Goal: Transaction & Acquisition: Subscribe to service/newsletter

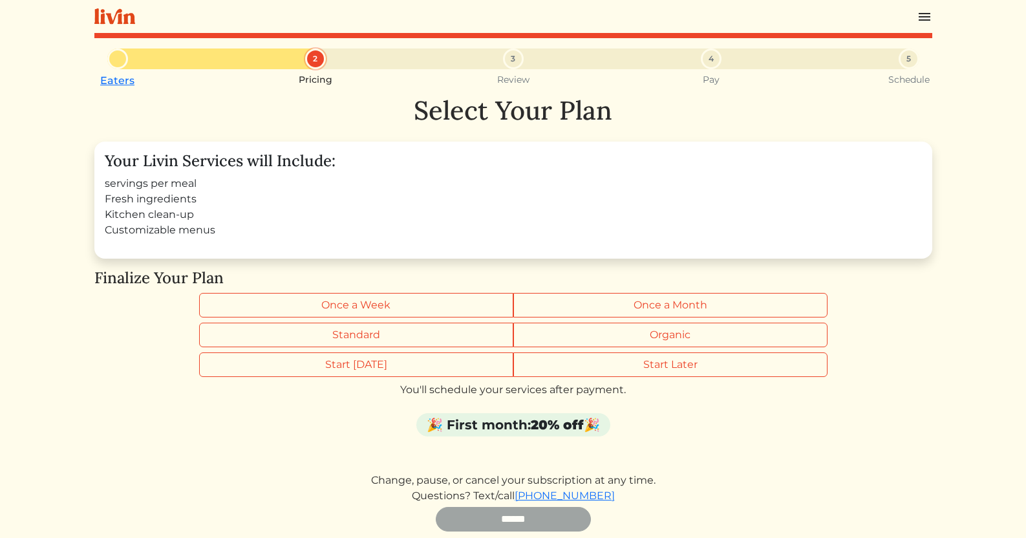
click at [522, 414] on div "🎉 First month: 20% off 🎉" at bounding box center [513, 424] width 194 height 23
click at [524, 424] on div "🎉 First month: 20% off 🎉" at bounding box center [513, 424] width 194 height 23
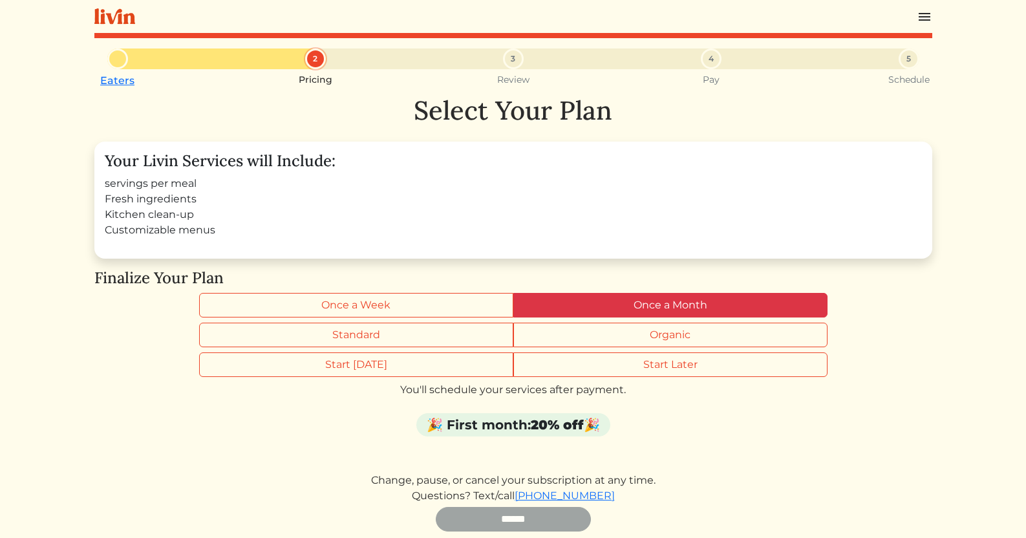
click at [595, 300] on label "Once a Month" at bounding box center [670, 305] width 314 height 25
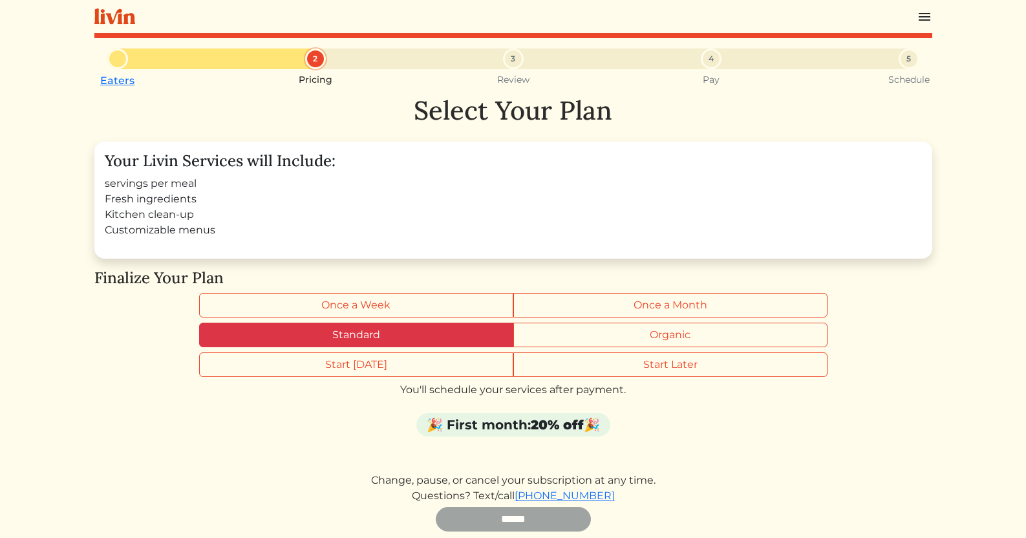
click at [436, 325] on label "Standard" at bounding box center [356, 335] width 314 height 25
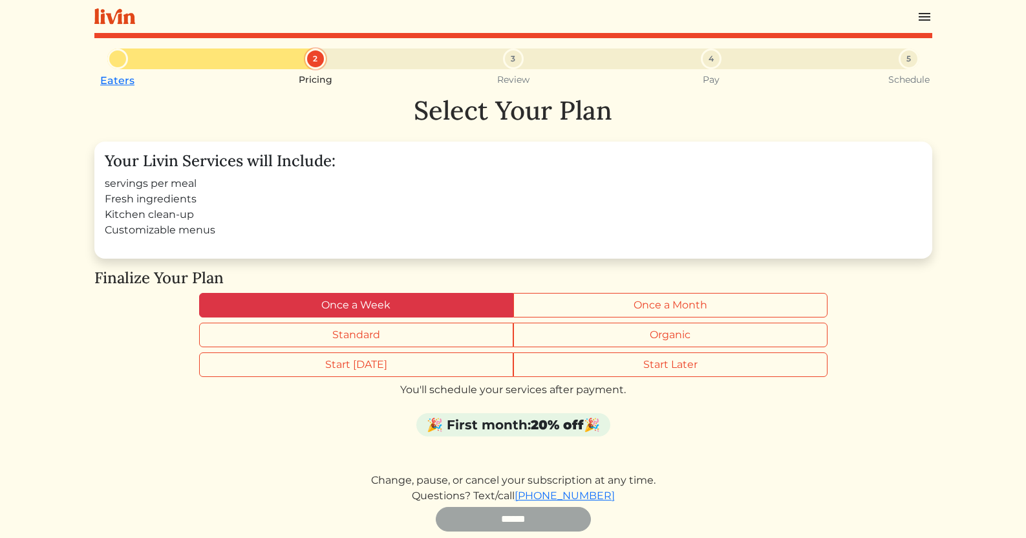
click at [434, 304] on label "Once a Week" at bounding box center [356, 305] width 314 height 25
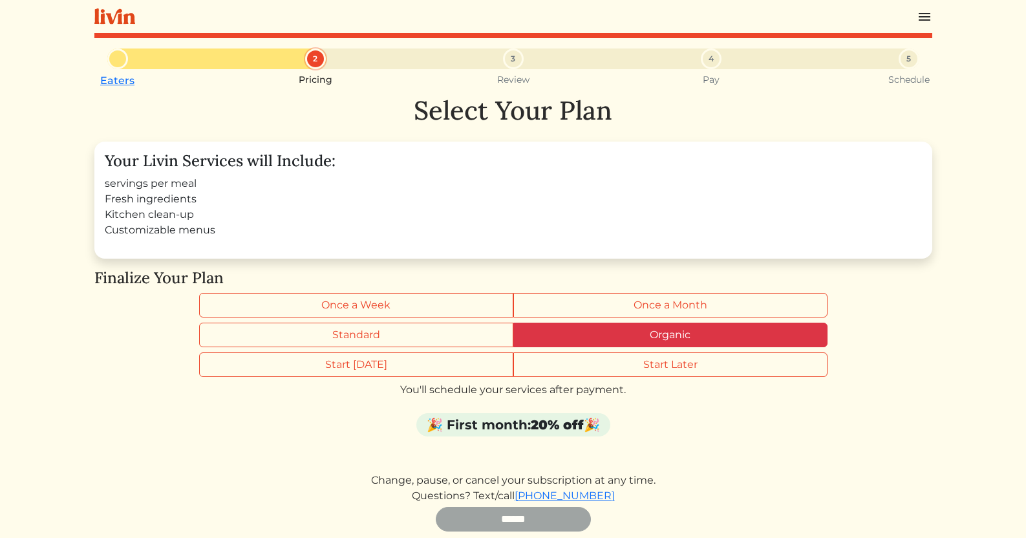
click at [601, 339] on label "Organic" at bounding box center [670, 335] width 314 height 25
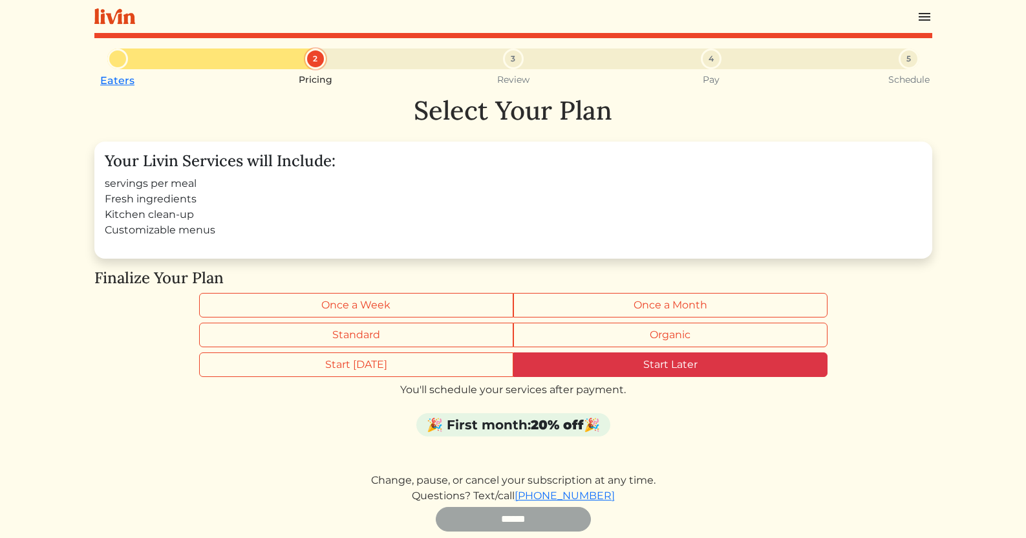
click at [670, 371] on label "Start Later" at bounding box center [670, 364] width 314 height 25
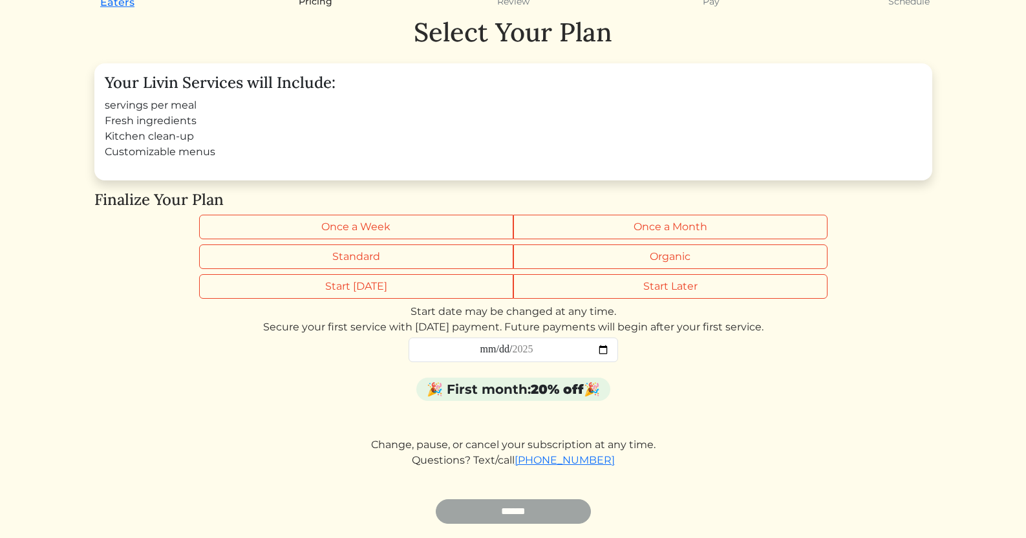
scroll to position [89, 0]
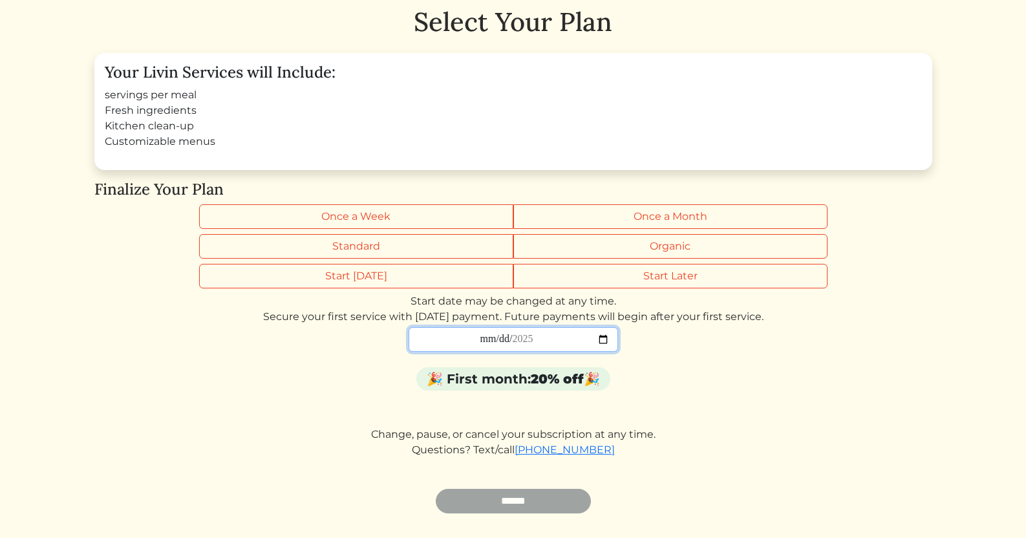
click at [486, 341] on input "date" at bounding box center [513, 339] width 209 height 25
type input "**********"
click at [554, 337] on input "**********" at bounding box center [513, 339] width 209 height 25
click at [676, 394] on div "🎉 First month: 20% off 🎉" at bounding box center [513, 381] width 838 height 28
click at [394, 262] on div "**********" at bounding box center [513, 259] width 838 height 507
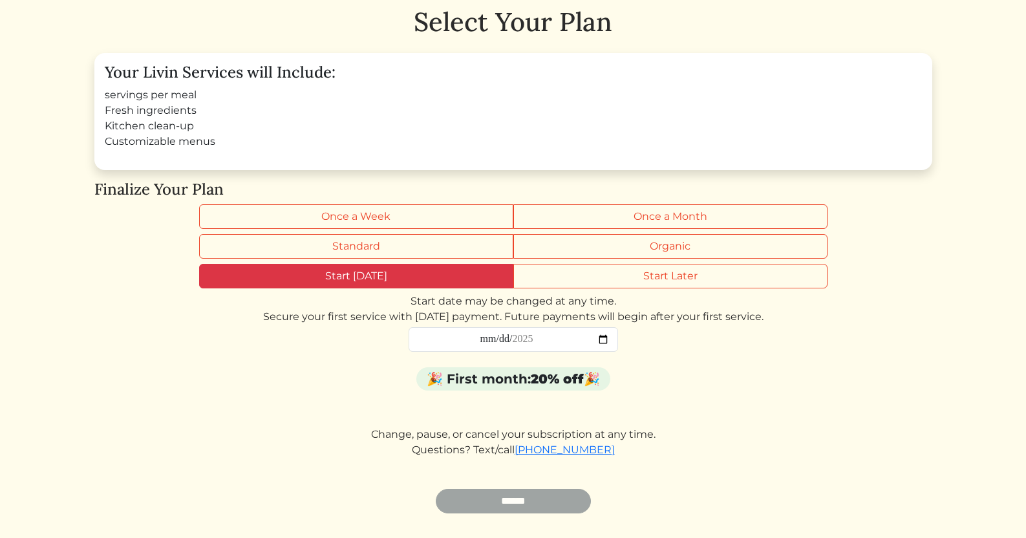
click at [386, 281] on label "Start [DATE]" at bounding box center [356, 276] width 314 height 25
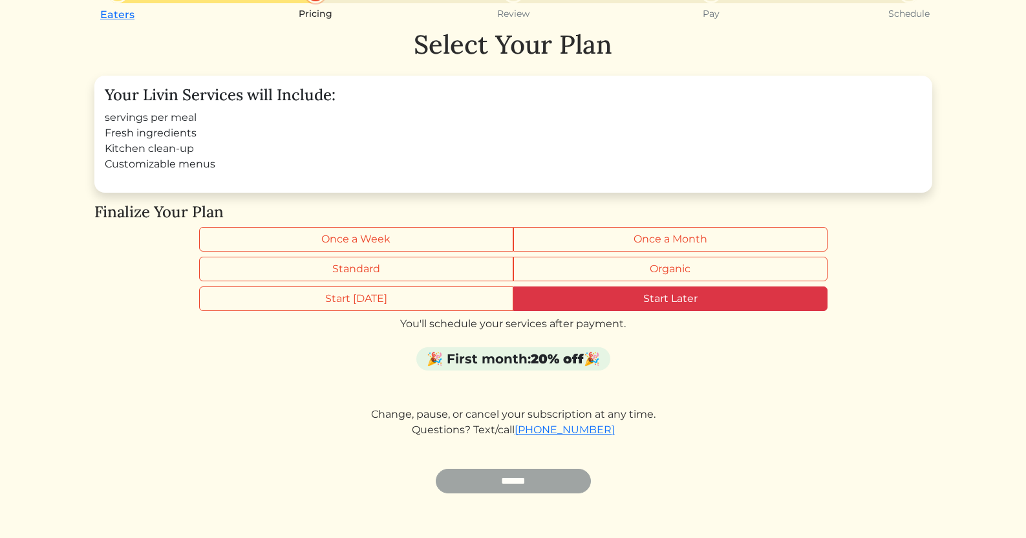
scroll to position [80, 0]
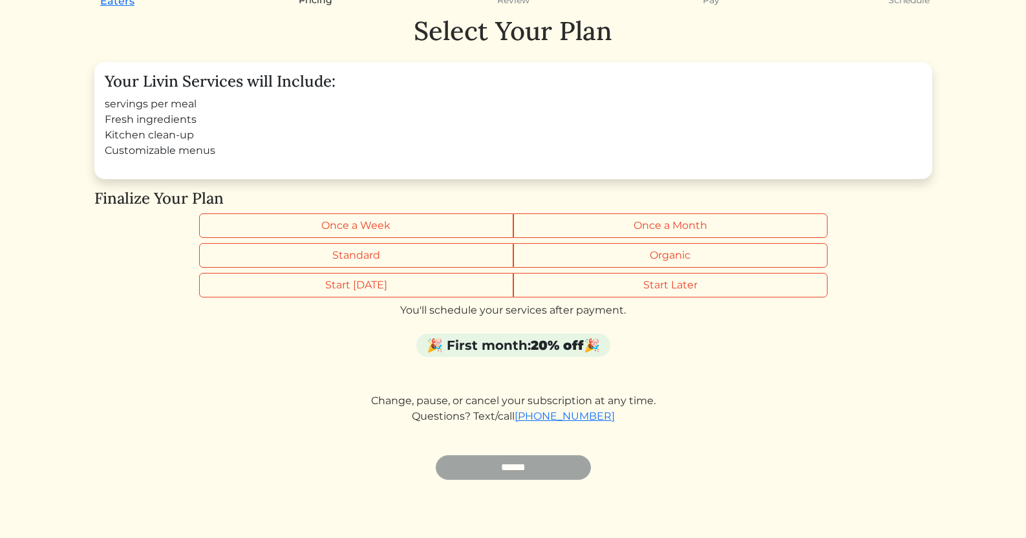
click at [522, 339] on div "🎉 First month: 20% off 🎉" at bounding box center [513, 345] width 194 height 23
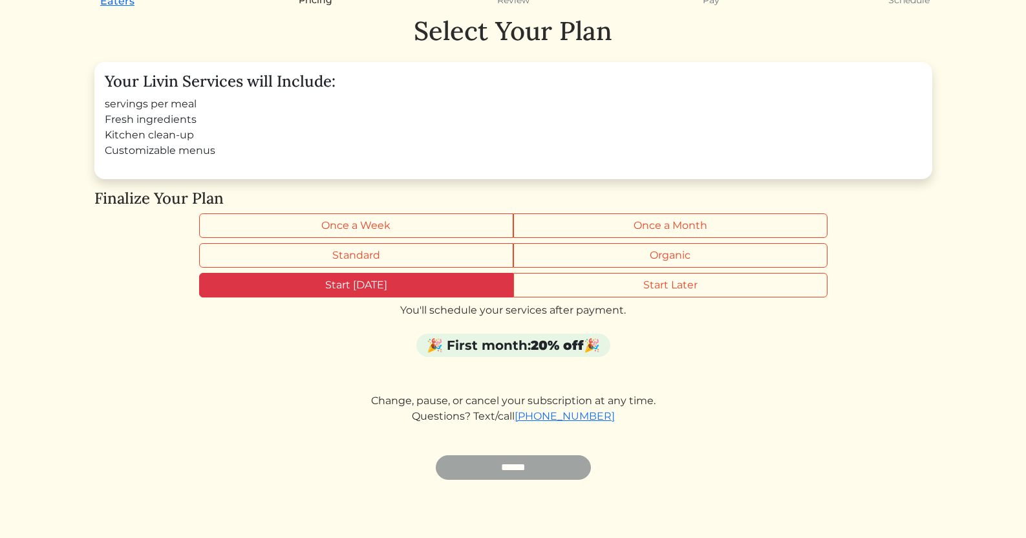
scroll to position [0, 0]
